Goal: Register for event/course

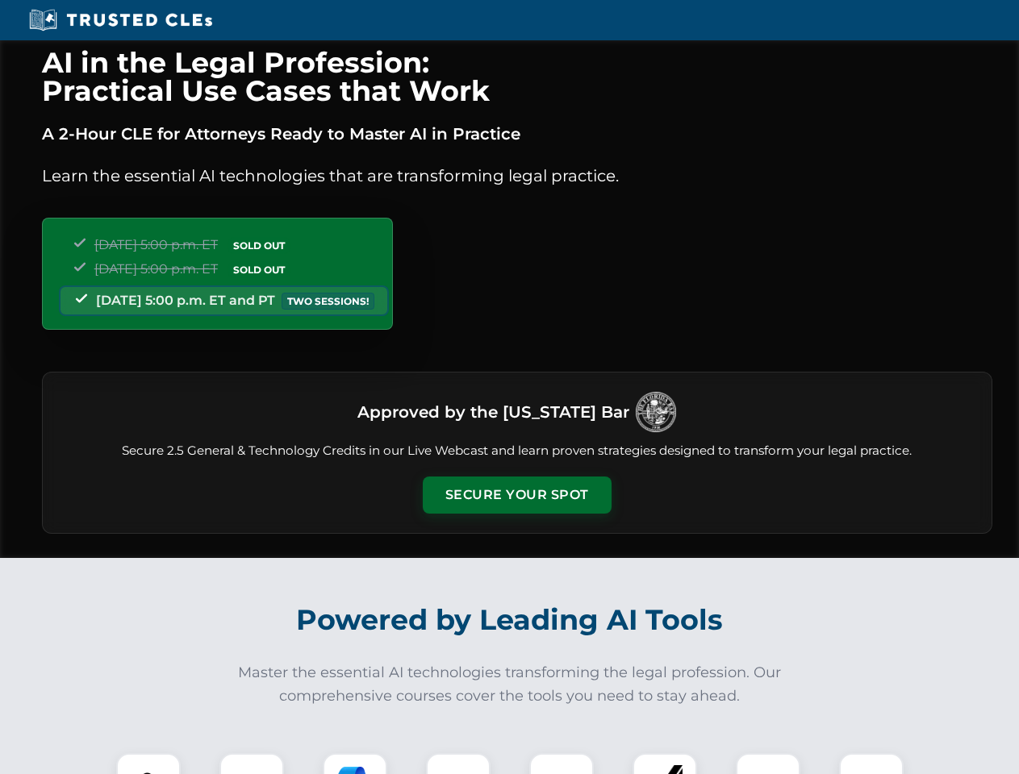
click at [516, 495] on button "Secure Your Spot" at bounding box center [517, 495] width 189 height 37
click at [148, 764] on img at bounding box center [148, 785] width 47 height 47
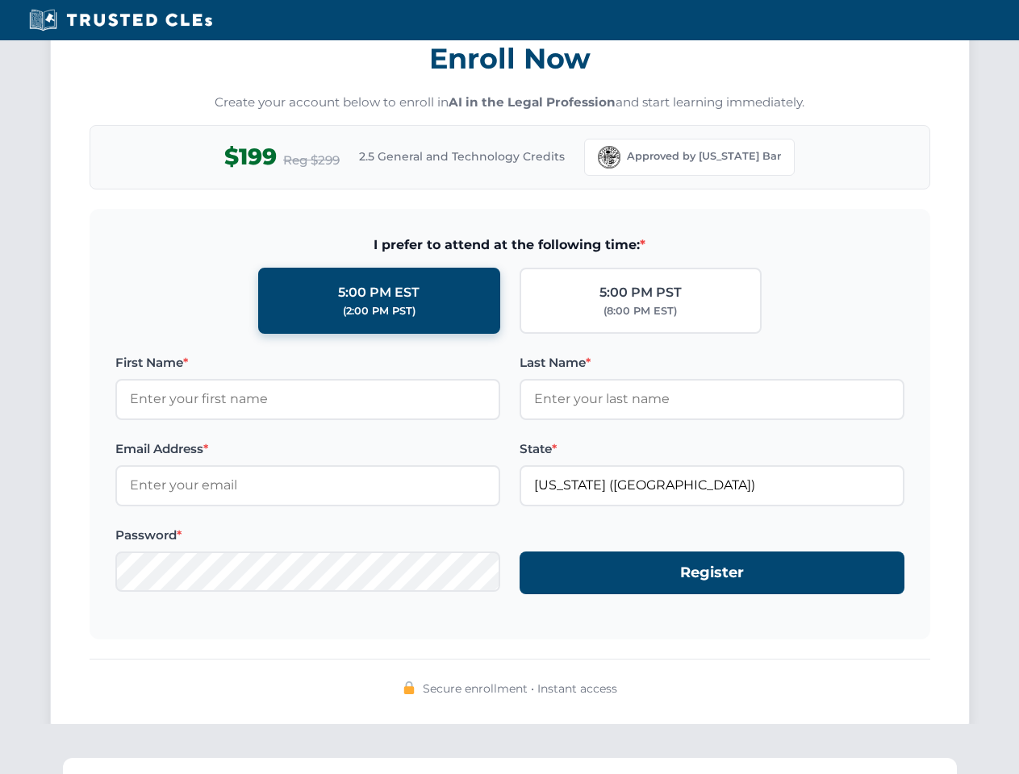
scroll to position [1583, 0]
